Goal: Task Accomplishment & Management: Use online tool/utility

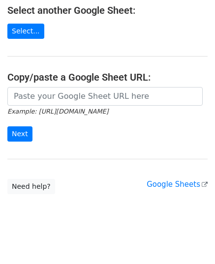
scroll to position [158, 0]
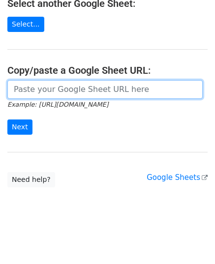
click at [65, 94] on input "url" at bounding box center [104, 89] width 195 height 19
paste input "[URL][DOMAIN_NAME]"
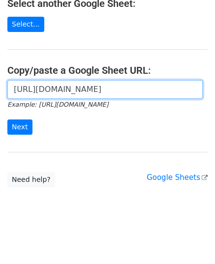
scroll to position [0, 219]
type input "[URL][DOMAIN_NAME]"
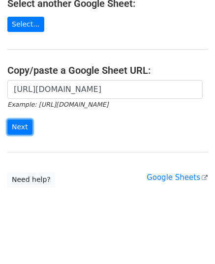
scroll to position [0, 0]
click at [22, 124] on input "Next" at bounding box center [19, 126] width 25 height 15
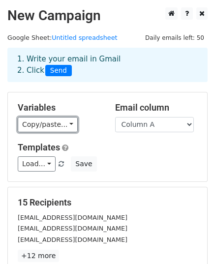
click at [48, 118] on link "Copy/paste..." at bounding box center [48, 124] width 60 height 15
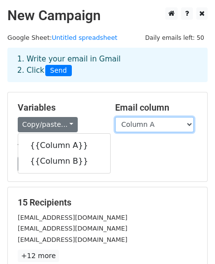
click at [150, 127] on select "Column A Column B" at bounding box center [154, 124] width 79 height 15
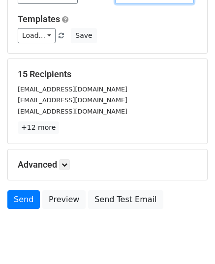
scroll to position [155, 0]
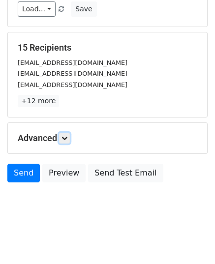
click at [65, 137] on icon at bounding box center [64, 138] width 6 height 6
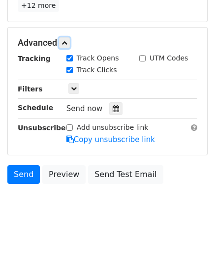
scroll to position [251, 0]
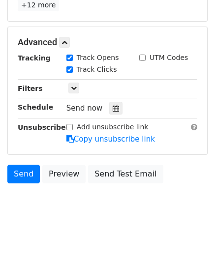
click at [113, 107] on icon at bounding box center [116, 108] width 6 height 7
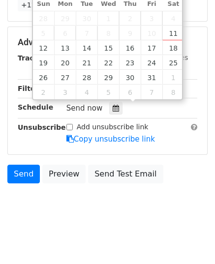
type input "[DATE] 12:00"
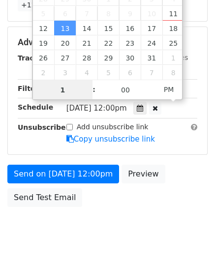
type input "10"
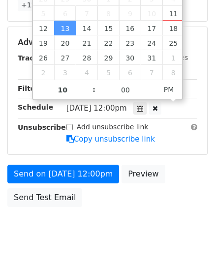
click at [127, 215] on body "New Campaign Daily emails left: 50 Google Sheet: Untitled spreadsheet 1. Write …" at bounding box center [107, 4] width 215 height 495
type input "2025-10-13 22:00"
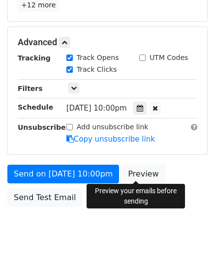
click at [138, 171] on link "Preview" at bounding box center [142, 174] width 43 height 19
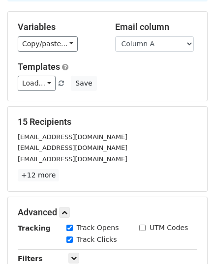
scroll to position [0, 0]
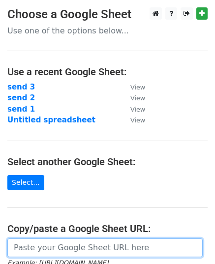
click at [67, 240] on input "url" at bounding box center [104, 247] width 195 height 19
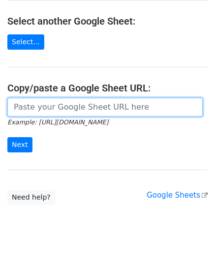
scroll to position [148, 0]
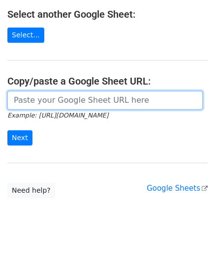
paste input "[URL][DOMAIN_NAME]"
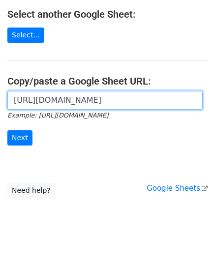
scroll to position [0, 219]
type input "[URL][DOMAIN_NAME]"
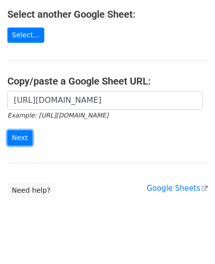
click at [23, 136] on input "Next" at bounding box center [19, 137] width 25 height 15
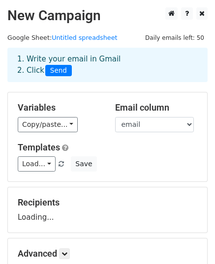
scroll to position [49, 0]
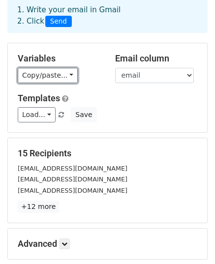
click at [30, 80] on link "Copy/paste..." at bounding box center [48, 75] width 60 height 15
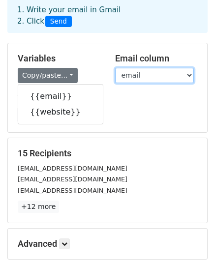
click at [148, 72] on select "email website" at bounding box center [154, 75] width 79 height 15
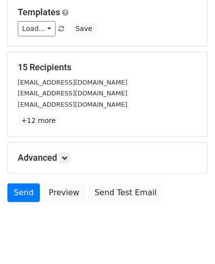
scroll to position [148, 0]
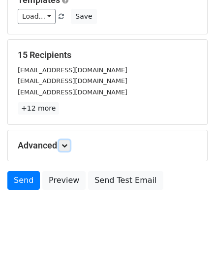
click at [66, 145] on icon at bounding box center [64, 146] width 6 height 6
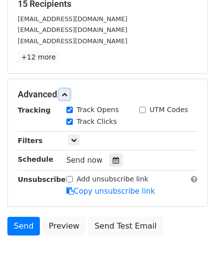
scroll to position [246, 0]
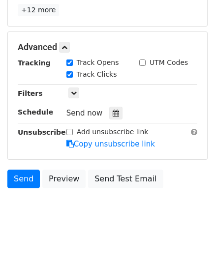
click at [113, 110] on icon at bounding box center [116, 113] width 6 height 7
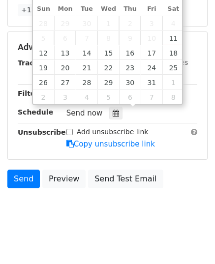
type input "2025-10-13 12:00"
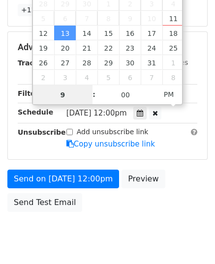
type input "9"
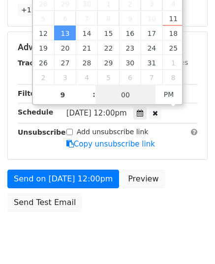
type input "2025-10-13 21:00"
type input "09"
click at [137, 97] on input "00" at bounding box center [125, 95] width 60 height 20
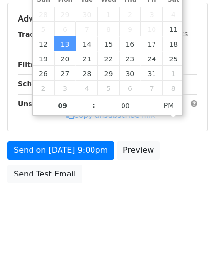
click at [118, 208] on body "New Campaign Daily emails left: 50 Google Sheet: Untitled spreadsheet 1. Write …" at bounding box center [107, -1] width 215 height 455
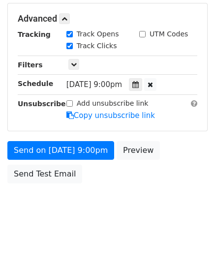
scroll to position [274, 0]
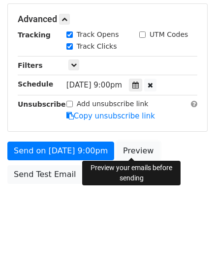
click at [129, 152] on link "Preview" at bounding box center [138, 151] width 43 height 19
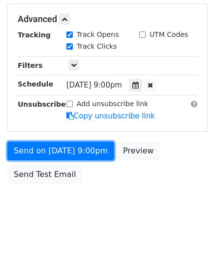
click at [35, 147] on link "Send on Oct 13 at 9:00pm" at bounding box center [60, 151] width 107 height 19
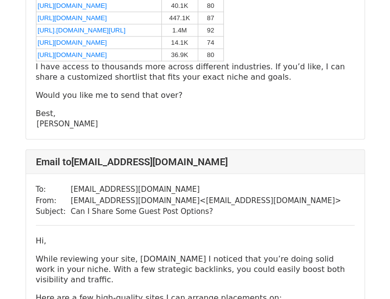
scroll to position [738, 0]
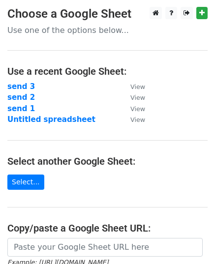
scroll to position [49, 0]
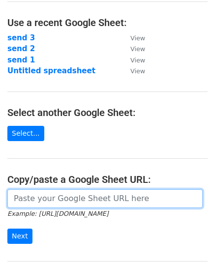
click at [63, 195] on input "url" at bounding box center [104, 198] width 195 height 19
paste input "https://docs.google.com/spreadsheets/d/1irN2uOVfV-YICRg149jM4fy5yRM7UZDWsrSKI65…"
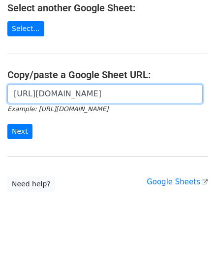
scroll to position [158, 0]
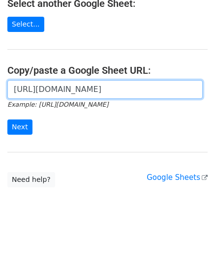
type input "https://docs.google.com/spreadsheets/d/1irN2uOVfV-YICRg149jM4fy5yRM7UZDWsrSKI65…"
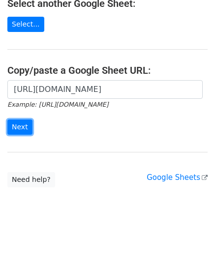
click at [13, 128] on input "Next" at bounding box center [19, 126] width 25 height 15
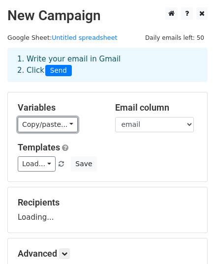
click at [25, 128] on link "Copy/paste..." at bounding box center [48, 124] width 60 height 15
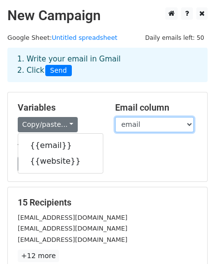
click at [153, 124] on select "email website" at bounding box center [154, 124] width 79 height 15
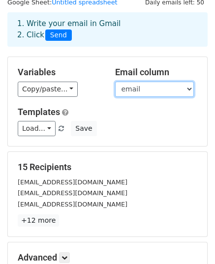
scroll to position [155, 0]
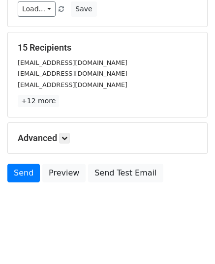
click at [62, 143] on div "Advanced Tracking Track Opens UTM Codes Track Clicks Filters Only include sprea…" at bounding box center [107, 138] width 199 height 30
click at [65, 138] on icon at bounding box center [64, 138] width 6 height 6
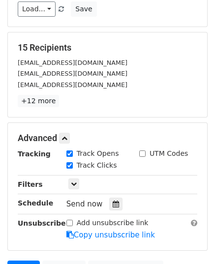
click at [113, 201] on icon at bounding box center [116, 204] width 6 height 7
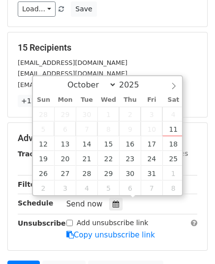
type input "2025-10-14 12:00"
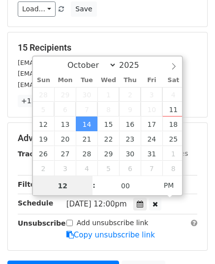
scroll to position [0, 0]
type input "9"
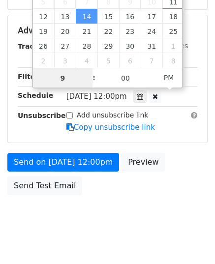
scroll to position [274, 0]
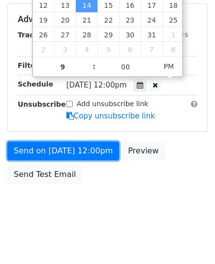
type input "2025-10-14 21:00"
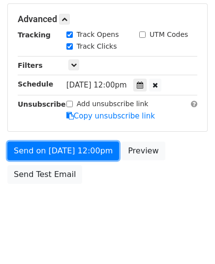
click at [58, 144] on link "Send on Oct 14 at 12:00pm" at bounding box center [63, 151] width 112 height 19
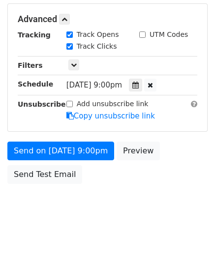
scroll to position [235, 0]
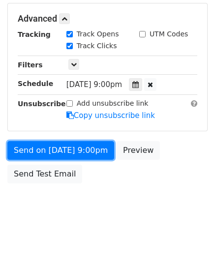
click at [58, 144] on link "Send on Oct 14 at 9:00pm" at bounding box center [60, 150] width 107 height 19
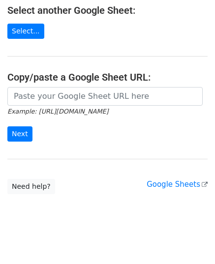
scroll to position [158, 0]
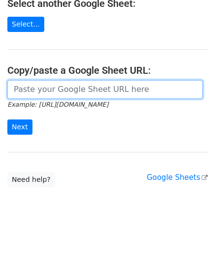
click at [38, 92] on input "url" at bounding box center [104, 89] width 195 height 19
paste input "[URL][DOMAIN_NAME]"
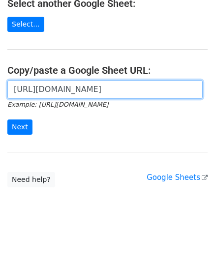
scroll to position [0, 222]
type input "[URL][DOMAIN_NAME]"
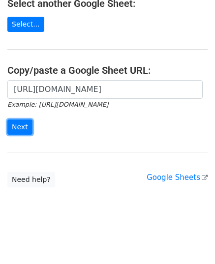
click at [21, 126] on input "Next" at bounding box center [19, 126] width 25 height 15
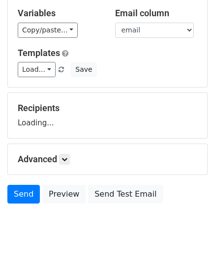
scroll to position [98, 0]
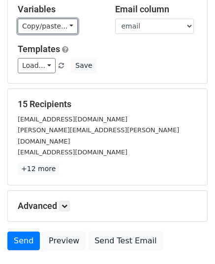
click at [38, 28] on link "Copy/paste..." at bounding box center [48, 26] width 60 height 15
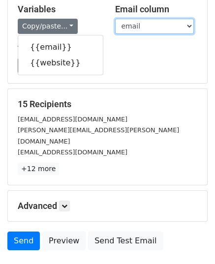
click at [145, 21] on select "email website" at bounding box center [154, 26] width 79 height 15
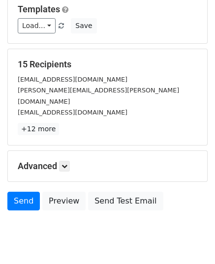
scroll to position [155, 0]
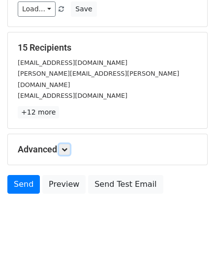
click at [62, 144] on link at bounding box center [64, 149] width 11 height 11
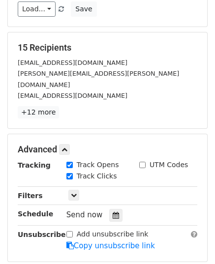
click at [114, 209] on div at bounding box center [115, 215] width 13 height 13
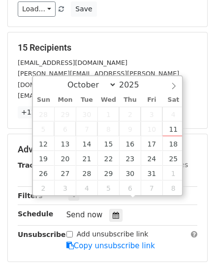
type input "2025-10-15 12:00"
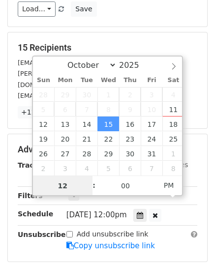
type input "9"
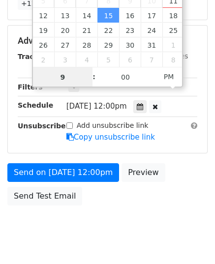
scroll to position [274, 0]
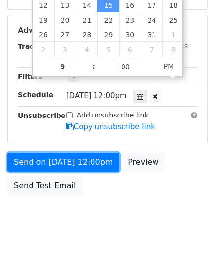
type input "2025-10-15 21:00"
click at [72, 153] on link "Send on Oct 15 at 12:00pm" at bounding box center [63, 162] width 112 height 19
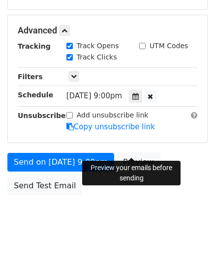
click at [128, 153] on link "Preview" at bounding box center [138, 162] width 43 height 19
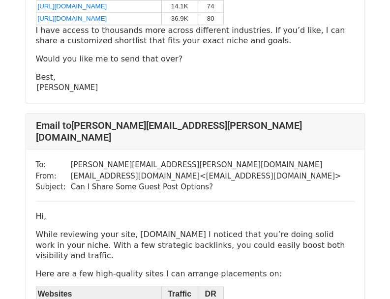
scroll to position [344, 0]
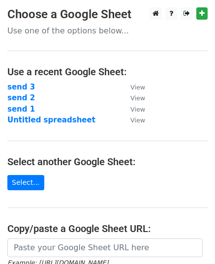
scroll to position [98, 0]
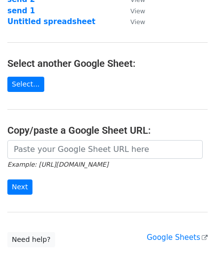
click at [59, 132] on h4 "Copy/paste a Google Sheet URL:" at bounding box center [107, 130] width 200 height 12
click at [56, 162] on small "Example: [URL][DOMAIN_NAME]" at bounding box center [57, 164] width 101 height 7
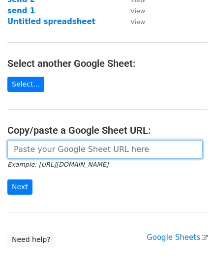
click at [58, 154] on input "url" at bounding box center [104, 149] width 195 height 19
paste input "[URL][DOMAIN_NAME]"
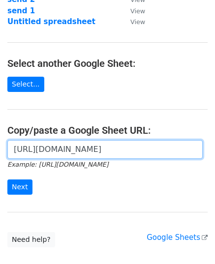
scroll to position [0, 212]
type input "[URL][DOMAIN_NAME]"
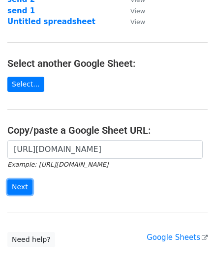
click at [25, 181] on input "Next" at bounding box center [19, 186] width 25 height 15
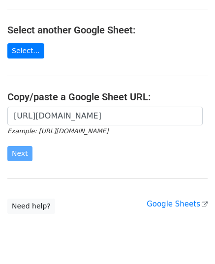
scroll to position [158, 0]
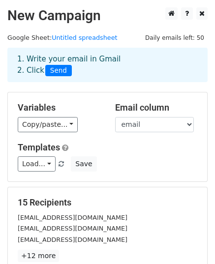
scroll to position [155, 0]
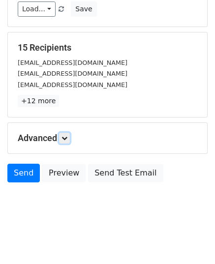
click at [64, 136] on icon at bounding box center [64, 138] width 6 height 6
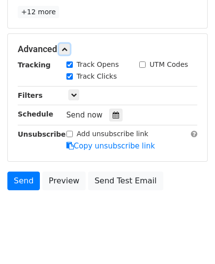
scroll to position [251, 0]
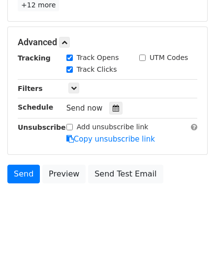
click at [114, 108] on div at bounding box center [115, 108] width 13 height 13
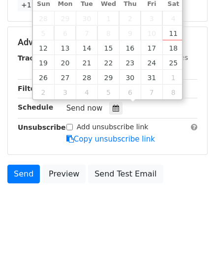
type input "2025-10-16 12:00"
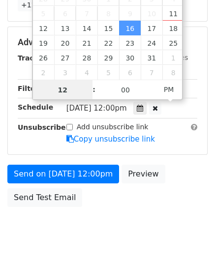
type input "9"
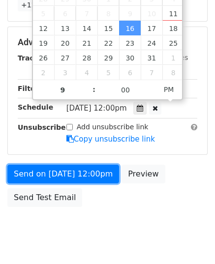
type input "2025-10-16 21:00"
click at [72, 170] on link "Send on Oct 16 at 12:00pm" at bounding box center [63, 174] width 112 height 19
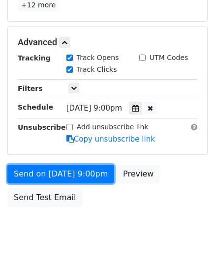
click at [72, 169] on link "Send on Oct 16 at 9:00pm" at bounding box center [60, 174] width 107 height 19
